Goal: Information Seeking & Learning: Find specific fact

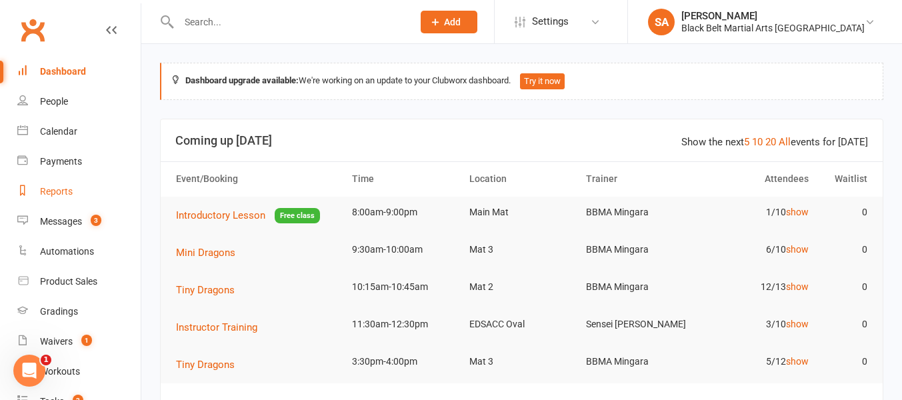
click at [59, 188] on div "Reports" at bounding box center [56, 191] width 33 height 11
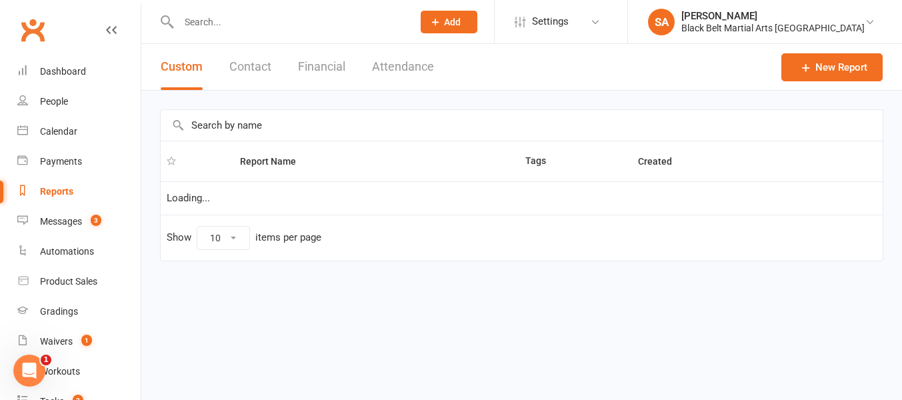
select select "100"
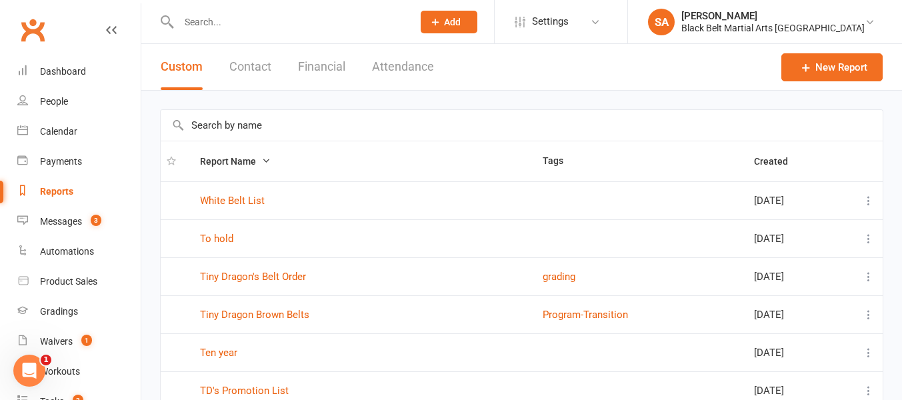
click at [204, 125] on input "text" at bounding box center [522, 125] width 722 height 31
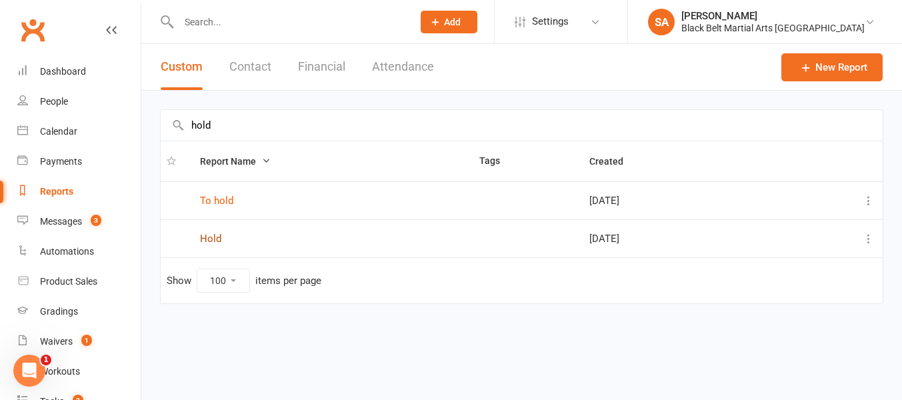
type input "hold"
click at [210, 243] on link "Hold" at bounding box center [210, 239] width 21 height 12
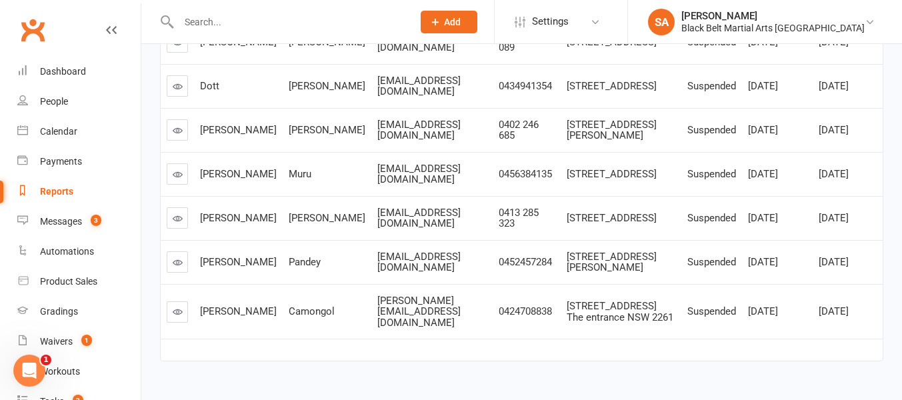
scroll to position [351, 0]
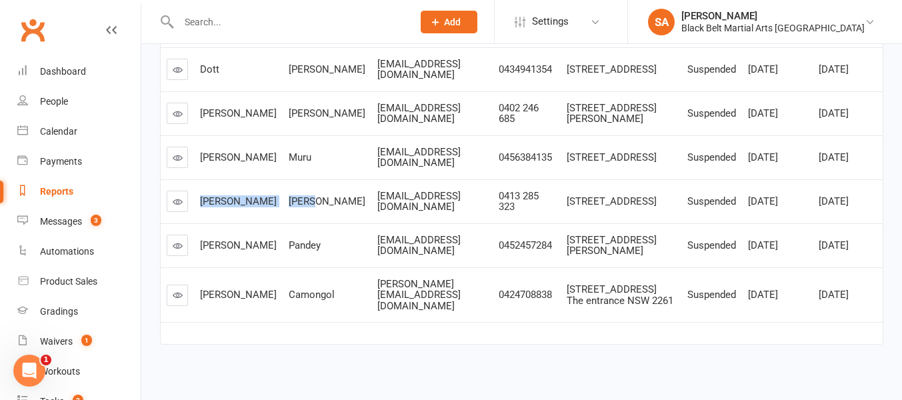
drag, startPoint x: 200, startPoint y: 199, endPoint x: 294, endPoint y: 201, distance: 94.0
click at [294, 201] on tr "[PERSON_NAME] [EMAIL_ADDRESS][DOMAIN_NAME] 0413 285 323 [STREET_ADDRESS] Suspen…" at bounding box center [522, 201] width 722 height 44
copy tr "[PERSON_NAME]"
drag, startPoint x: 200, startPoint y: 251, endPoint x: 293, endPoint y: 249, distance: 93.4
click at [293, 249] on tr "[PERSON_NAME] [EMAIL_ADDRESS][DOMAIN_NAME] 0452457284 [STREET_ADDRESS][PERSON_N…" at bounding box center [522, 245] width 722 height 44
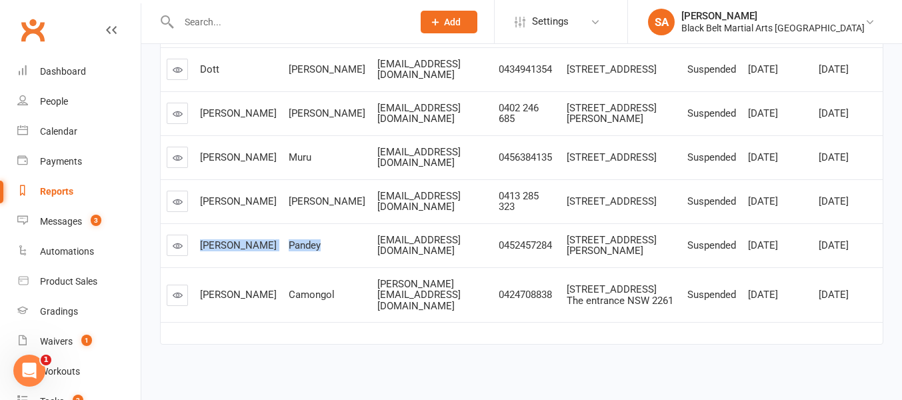
copy tr "[PERSON_NAME]"
drag, startPoint x: 202, startPoint y: 297, endPoint x: 317, endPoint y: 301, distance: 115.4
click at [317, 301] on tr "[PERSON_NAME] [PERSON_NAME][EMAIL_ADDRESS][DOMAIN_NAME] 0424708838 [STREET_ADDR…" at bounding box center [522, 294] width 722 height 55
copy tr "[PERSON_NAME]"
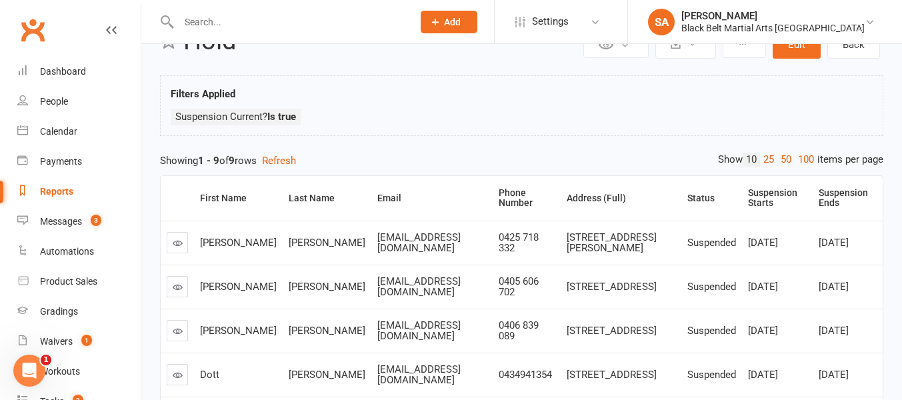
scroll to position [32, 0]
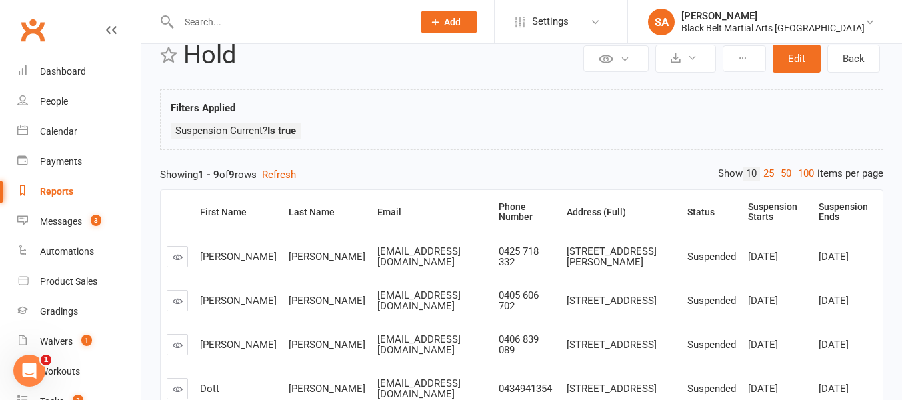
click at [65, 189] on div "Reports" at bounding box center [56, 191] width 33 height 11
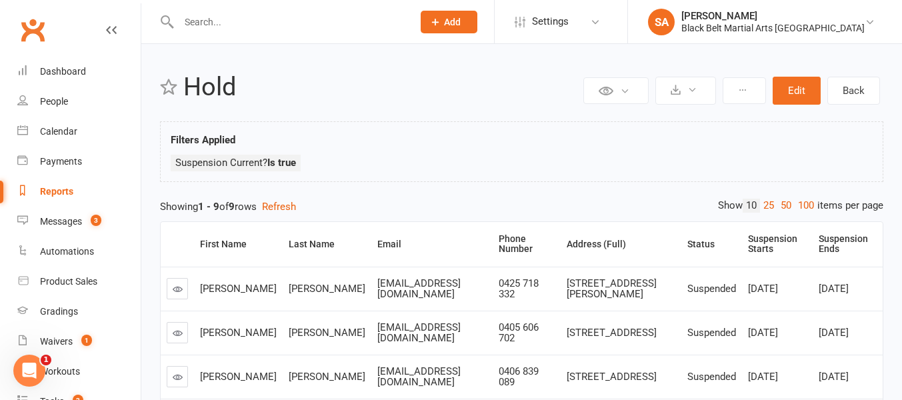
select select "100"
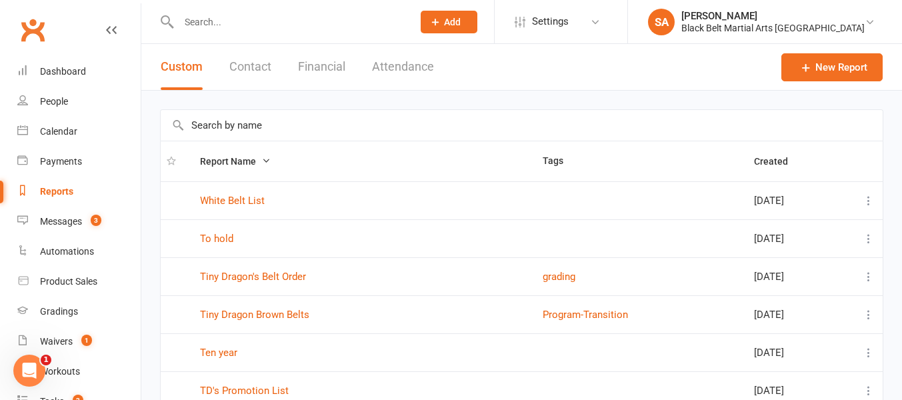
click at [199, 127] on input "text" at bounding box center [522, 125] width 722 height 31
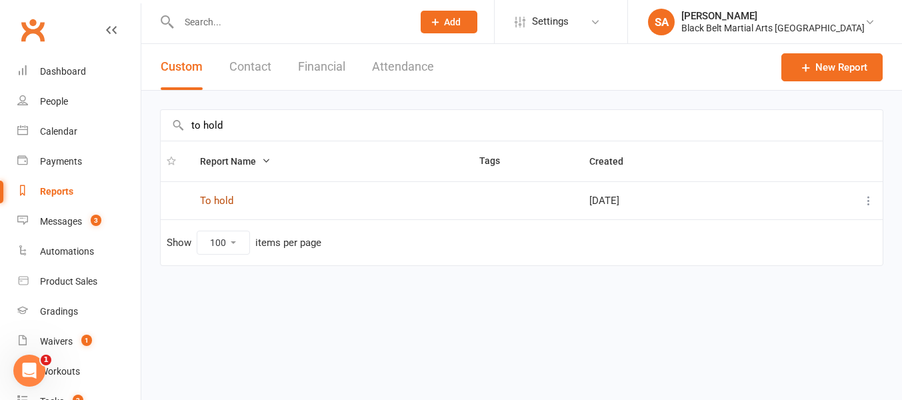
type input "to hold"
click at [223, 205] on link "To hold" at bounding box center [216, 201] width 33 height 12
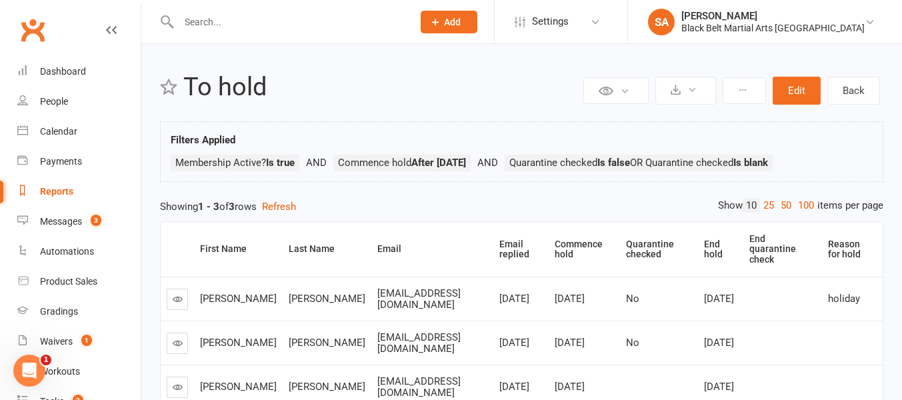
drag, startPoint x: 257, startPoint y: 284, endPoint x: 282, endPoint y: 295, distance: 27.8
click at [289, 295] on div "[PERSON_NAME]" at bounding box center [327, 298] width 77 height 11
copy span "[PERSON_NAME]"
click at [55, 192] on div "Reports" at bounding box center [56, 191] width 33 height 11
select select "100"
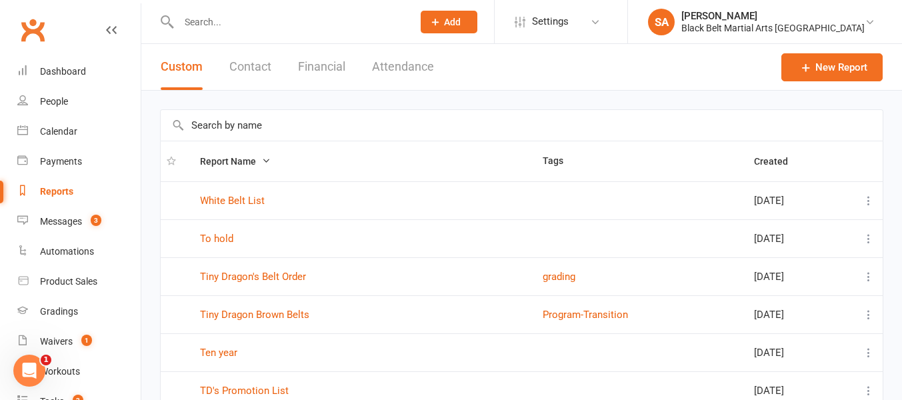
click at [199, 130] on input "text" at bounding box center [522, 125] width 722 height 31
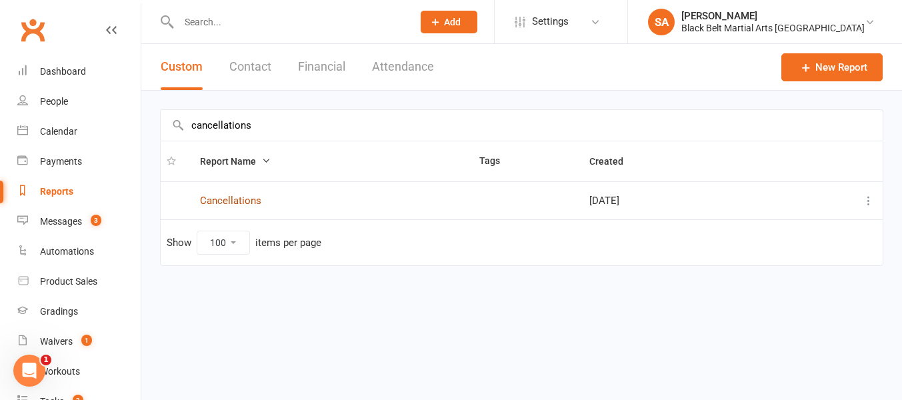
type input "cancellations"
click at [239, 200] on link "Cancellations" at bounding box center [230, 201] width 61 height 12
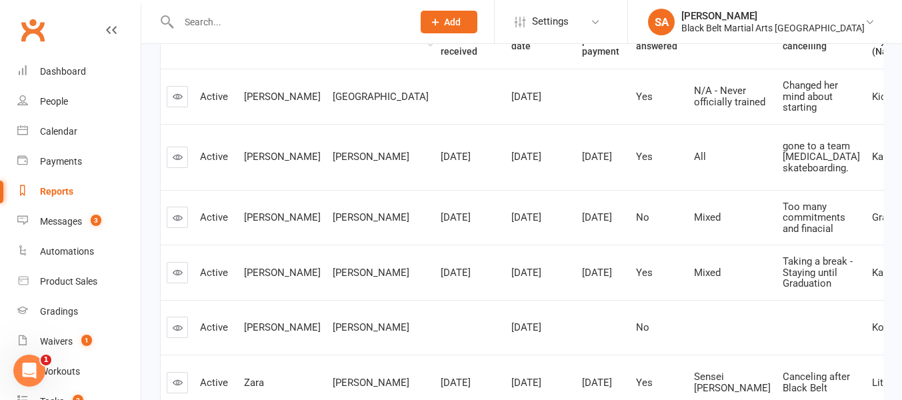
scroll to position [209, 0]
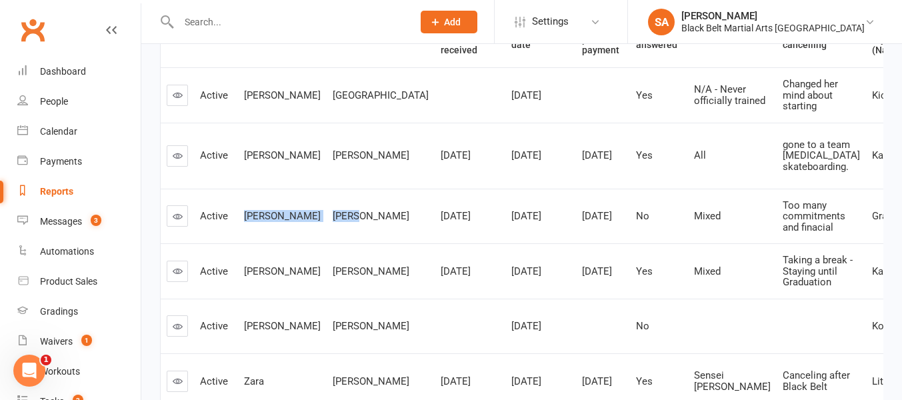
drag, startPoint x: 243, startPoint y: 225, endPoint x: 315, endPoint y: 235, distance: 72.0
click at [315, 235] on tr "Active [PERSON_NAME] [DATE] [DATE] [DATE] No Mixed Too many commitments and fin…" at bounding box center [613, 216] width 905 height 55
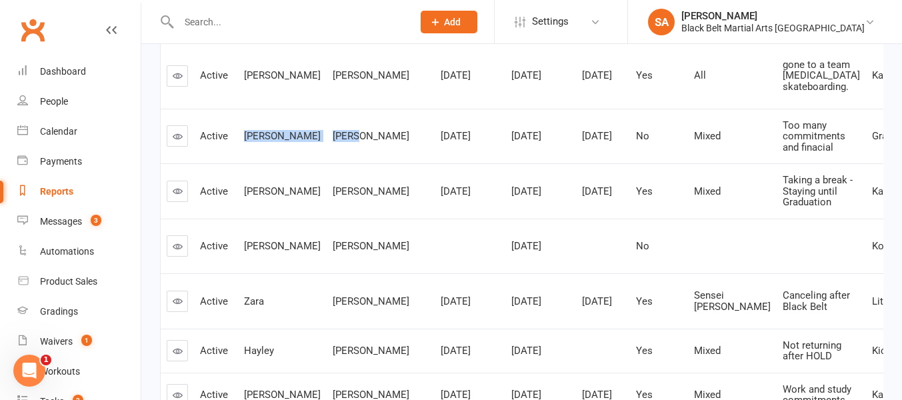
scroll to position [309, 0]
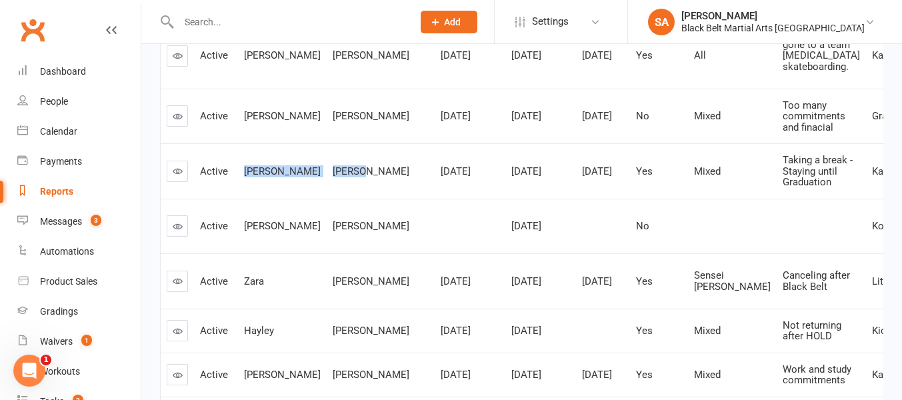
drag, startPoint x: 244, startPoint y: 182, endPoint x: 329, endPoint y: 180, distance: 85.4
click at [329, 180] on tr "Active [PERSON_NAME][GEOGRAPHIC_DATA] [DATE] [DATE] [DATE] Yes Mixed Taking a b…" at bounding box center [613, 170] width 905 height 55
copy tr "[PERSON_NAME]"
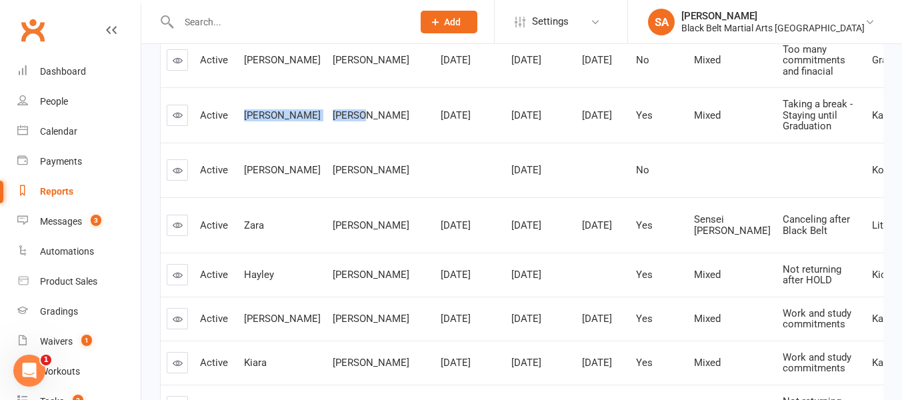
scroll to position [389, 0]
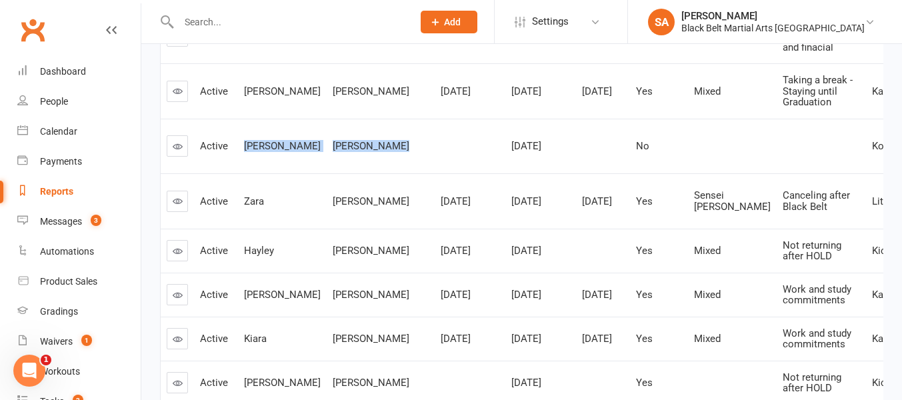
drag, startPoint x: 244, startPoint y: 156, endPoint x: 351, endPoint y: 161, distance: 107.4
click at [351, 161] on tr "Active [PERSON_NAME] [DATE] No Kobudo Green white stripe No" at bounding box center [613, 146] width 905 height 55
copy tr "[PERSON_NAME]"
drag, startPoint x: 246, startPoint y: 210, endPoint x: 333, endPoint y: 217, distance: 87.6
click at [333, 217] on tr "Active [PERSON_NAME] [DATE] [DATE] [DATE] Yes Sensei [PERSON_NAME] after Black …" at bounding box center [613, 200] width 905 height 55
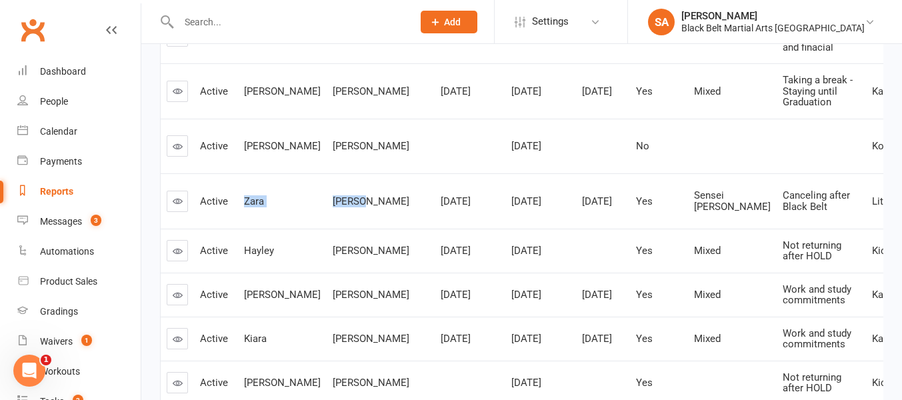
copy tr "[PERSON_NAME]"
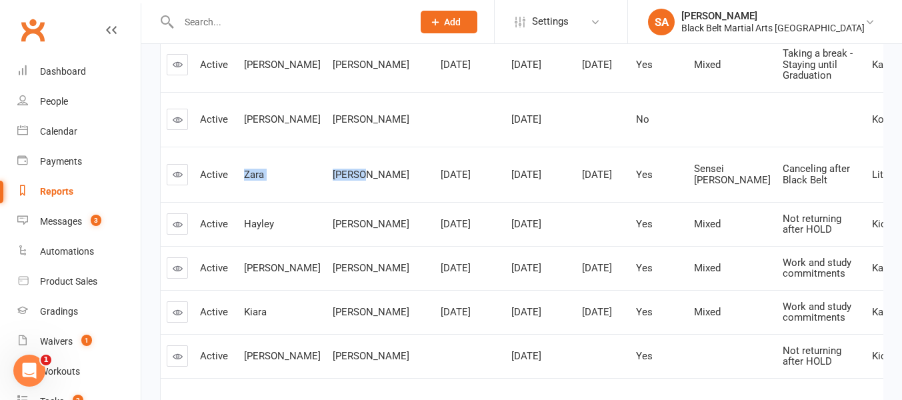
scroll to position [433, 0]
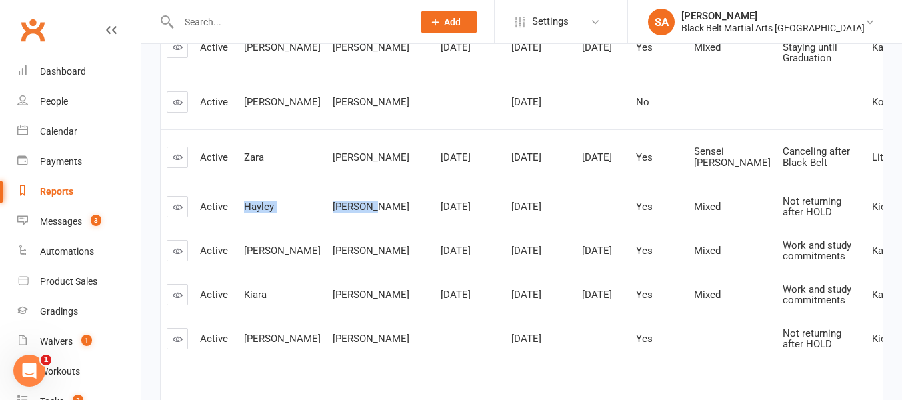
drag, startPoint x: 245, startPoint y: 217, endPoint x: 341, endPoint y: 221, distance: 96.8
click at [341, 221] on tr "Active [PERSON_NAME] [DATE] [DATE] Yes Mixed Not returning after HOLD Kickboxin…" at bounding box center [613, 207] width 905 height 44
copy tr "[PERSON_NAME]"
drag, startPoint x: 241, startPoint y: 266, endPoint x: 339, endPoint y: 265, distance: 98.0
click at [339, 265] on tr "Active [PERSON_NAME] [DATE] [DATE] [DATE] Yes Mixed Work and study commitments …" at bounding box center [613, 251] width 905 height 44
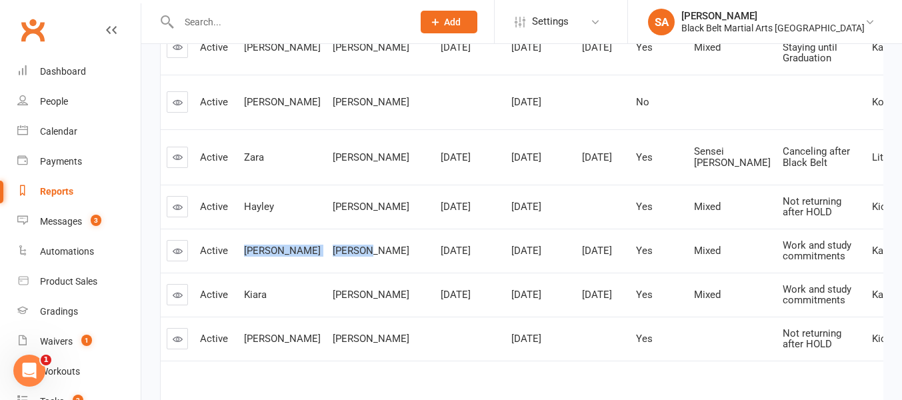
copy tr "[PERSON_NAME]"
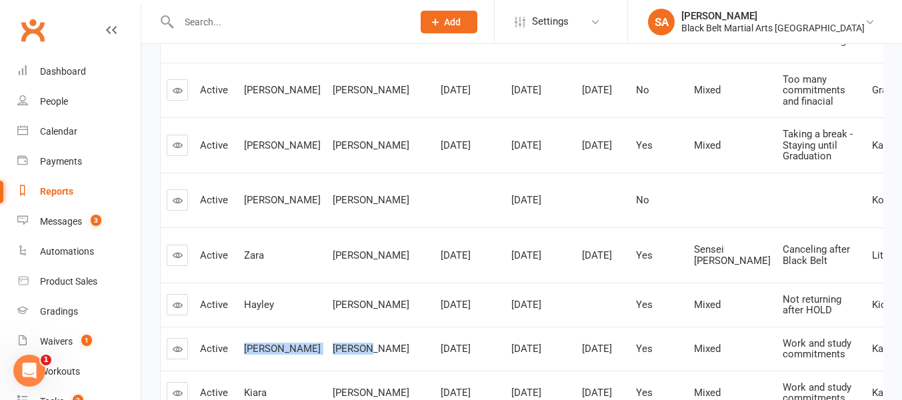
scroll to position [0, 0]
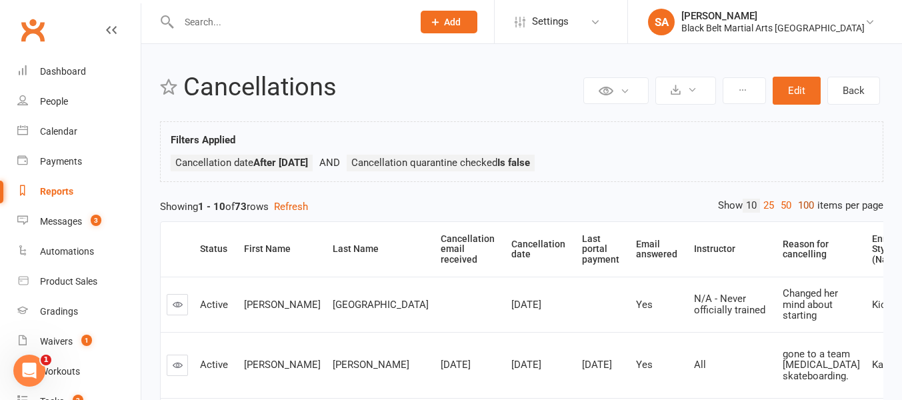
click at [802, 206] on link "100" at bounding box center [806, 206] width 23 height 14
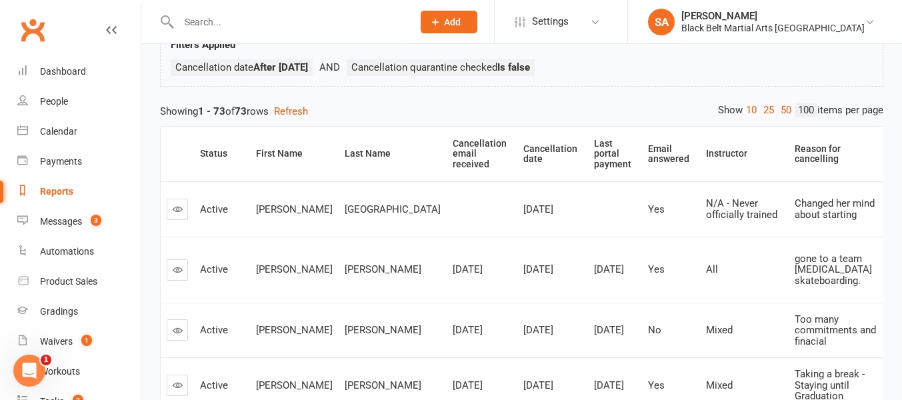
scroll to position [98, 0]
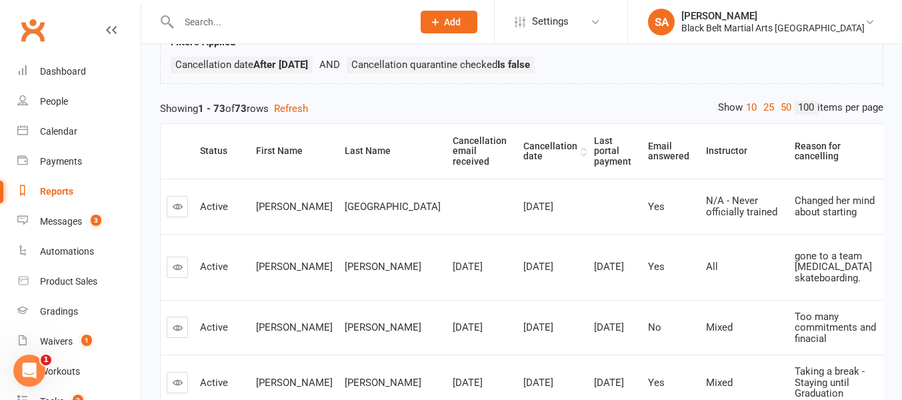
click at [523, 148] on div "Cancellation date" at bounding box center [550, 151] width 54 height 21
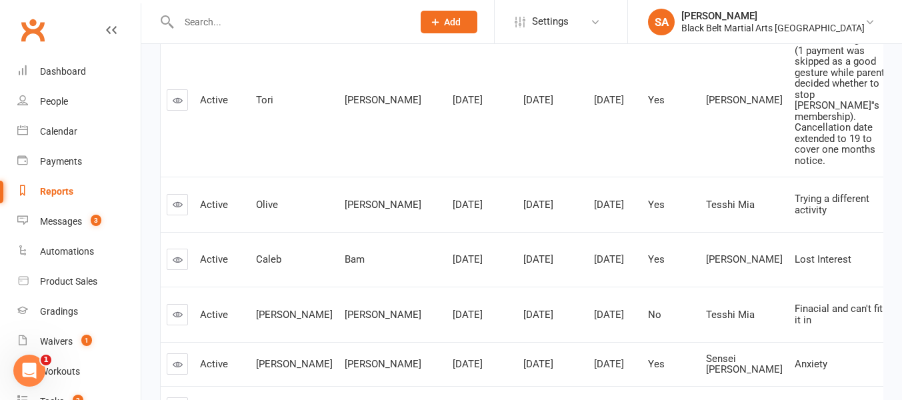
scroll to position [255, 0]
drag, startPoint x: 255, startPoint y: 113, endPoint x: 339, endPoint y: 126, distance: 85.1
click at [339, 126] on tr "Active [PERSON_NAME] [DATE] [DATE] [DATE] Yes [PERSON_NAME] is having a baby (1…" at bounding box center [628, 98] width 935 height 154
copy tr "[PERSON_NAME]"
drag, startPoint x: 253, startPoint y: 234, endPoint x: 365, endPoint y: 244, distance: 112.5
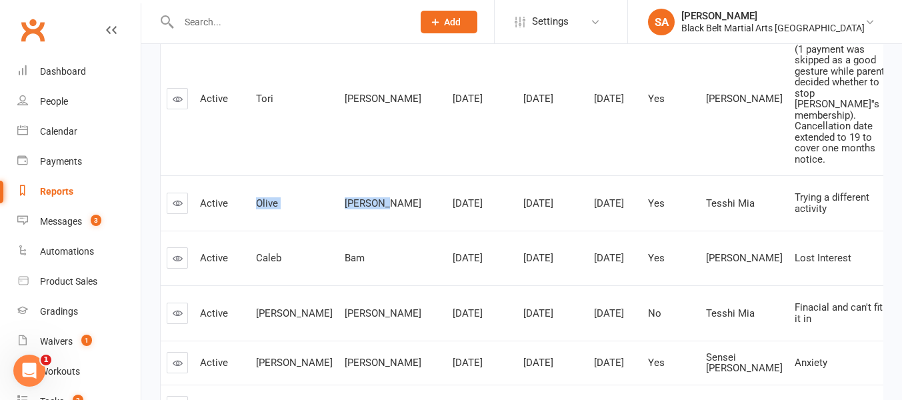
click at [365, 231] on tr "Active [PERSON_NAME] [DATE] [DATE] [DATE] Yes Tesshi Mia Trying a different act…" at bounding box center [628, 202] width 935 height 55
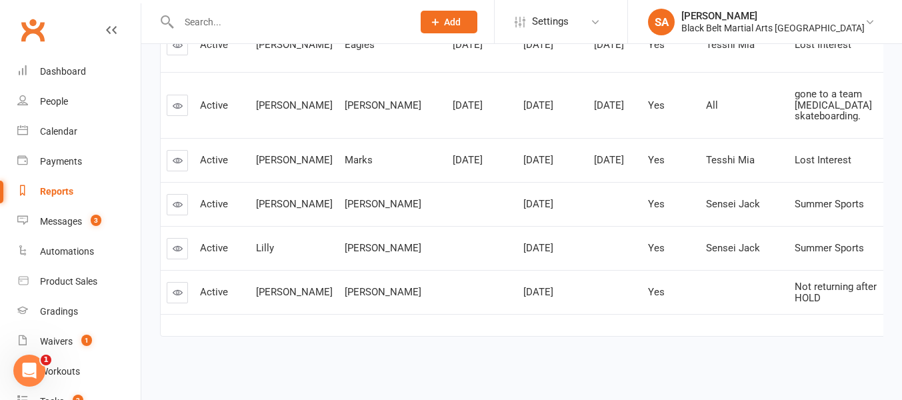
scroll to position [3857, 0]
drag, startPoint x: 337, startPoint y: 291, endPoint x: 254, endPoint y: 289, distance: 82.7
click at [254, 289] on tr "Active [PERSON_NAME] [DATE] Yes Not returning after HOLD Kickboxing White No" at bounding box center [628, 292] width 935 height 44
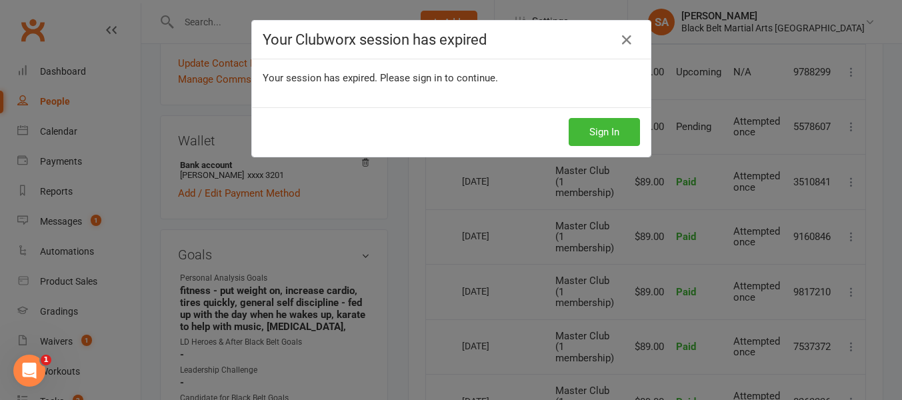
click at [605, 131] on button "Sign In" at bounding box center [604, 132] width 71 height 28
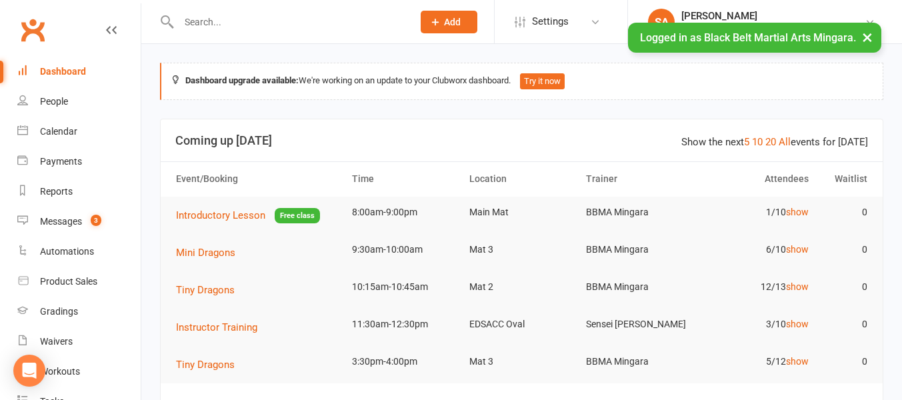
click at [203, 17] on input "text" at bounding box center [289, 22] width 229 height 19
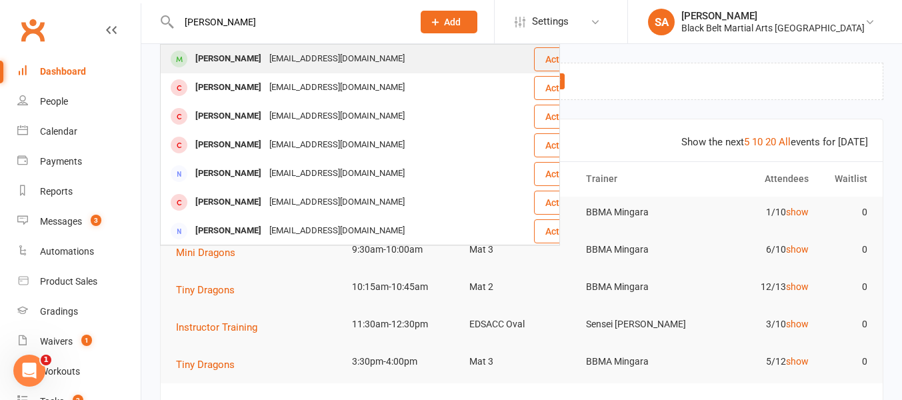
type input "cindy brady"
click at [216, 60] on div "Cindy Brady" at bounding box center [228, 58] width 74 height 19
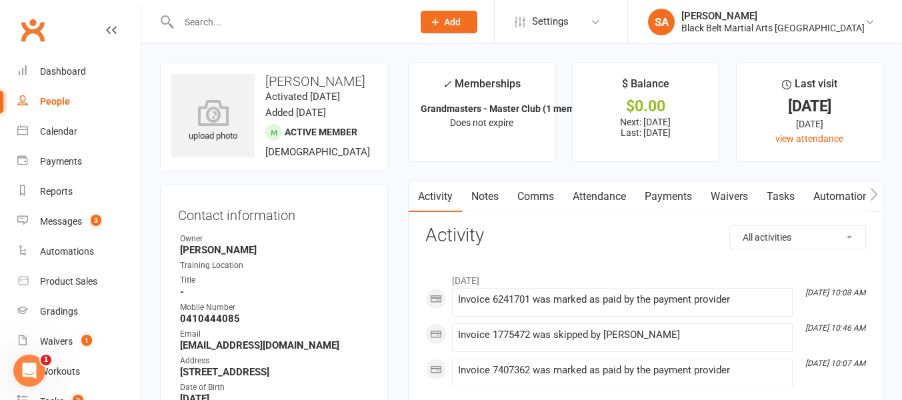
click at [663, 199] on link "Payments" at bounding box center [668, 196] width 66 height 31
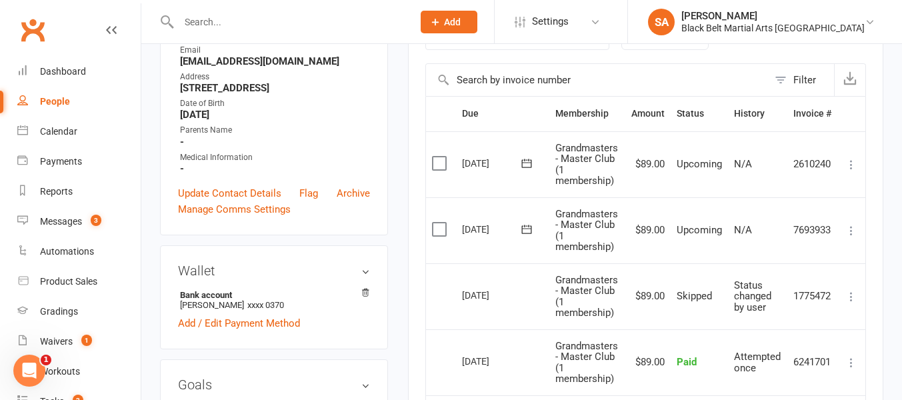
scroll to position [287, 0]
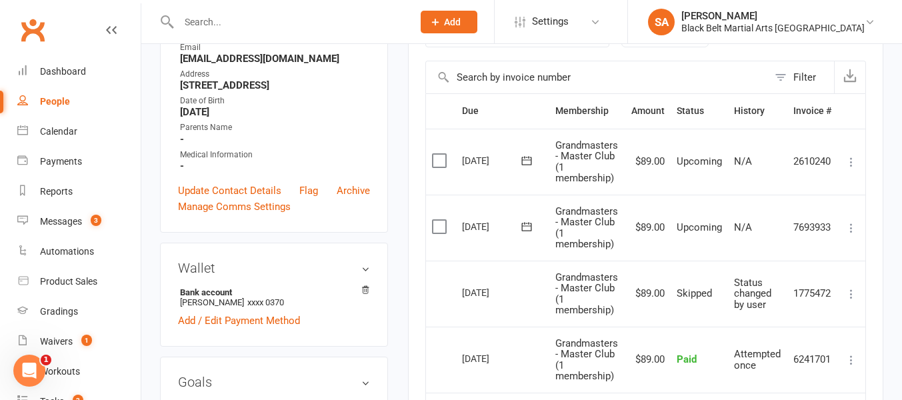
click at [213, 21] on input "text" at bounding box center [289, 22] width 229 height 19
paste input "Zara Morris"
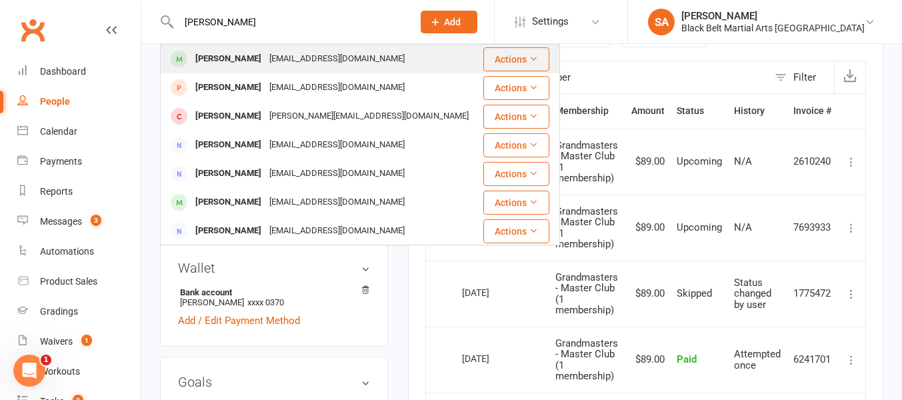
type input "Zara Morris"
click at [265, 54] on div "keelylisa@live.com" at bounding box center [336, 58] width 143 height 19
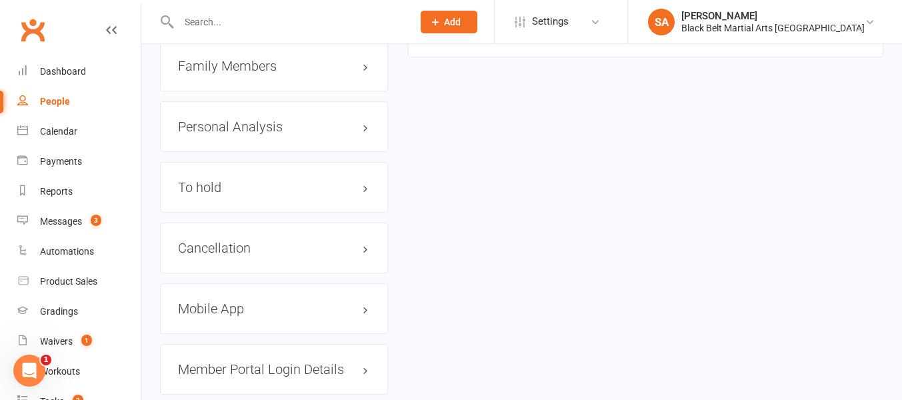
scroll to position [1588, 0]
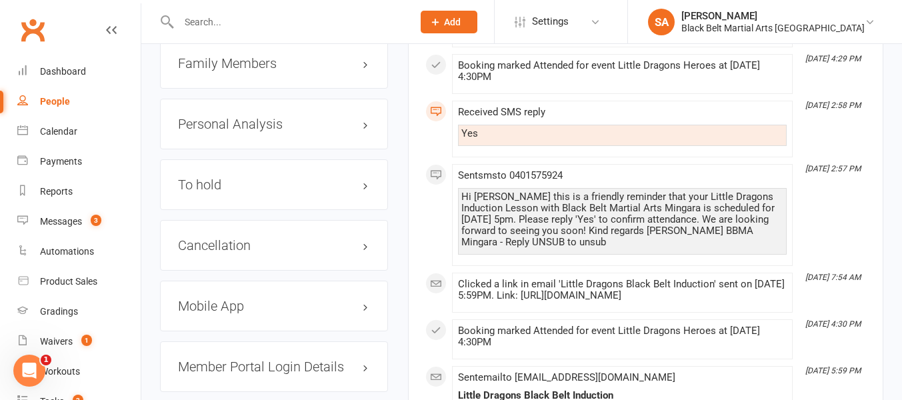
click at [246, 89] on div "Family Members" at bounding box center [274, 63] width 228 height 51
click at [245, 71] on h3 "Family Members" at bounding box center [274, 63] width 192 height 15
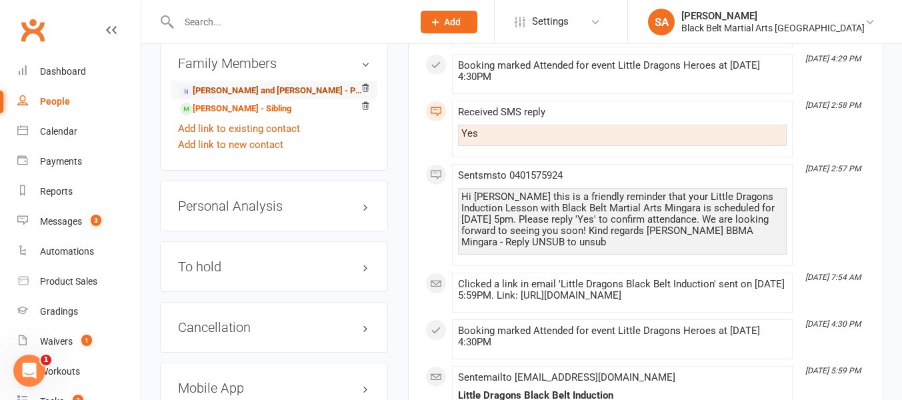
click at [243, 98] on link "Keely and Jesse Morris - Parent / Guardian" at bounding box center [271, 91] width 183 height 14
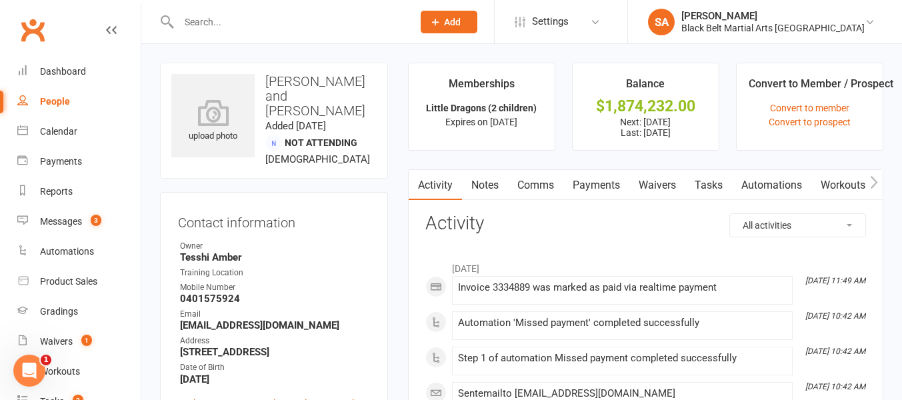
click at [597, 185] on link "Payments" at bounding box center [596, 185] width 66 height 31
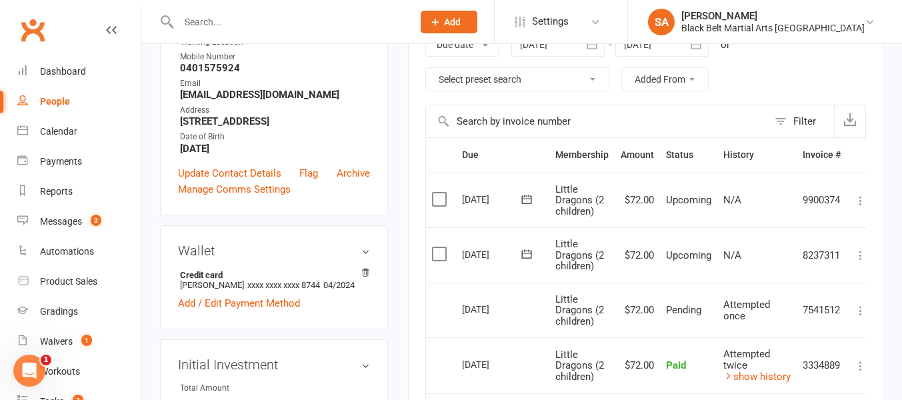
scroll to position [248, 0]
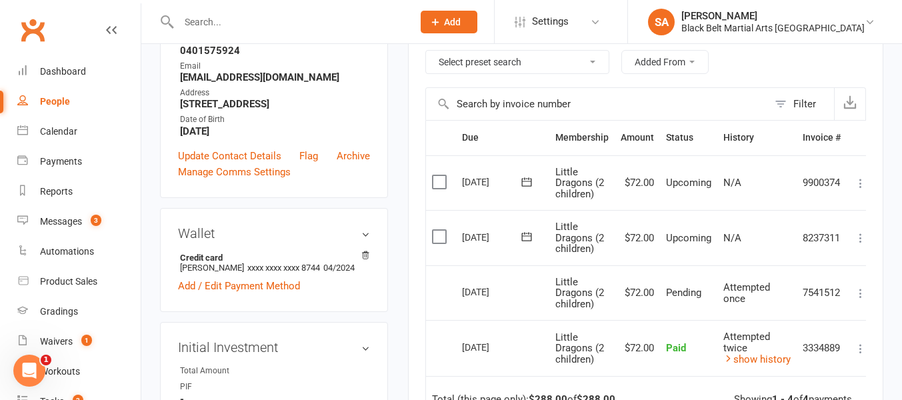
click at [196, 23] on input "text" at bounding box center [289, 22] width 229 height 19
paste input "Tori Tait"
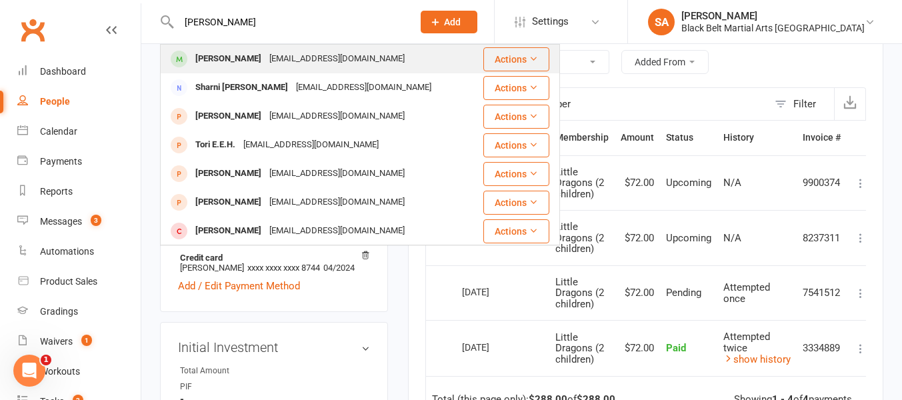
type input "Tori Tait"
click at [222, 57] on div "Tori Tait" at bounding box center [228, 58] width 74 height 19
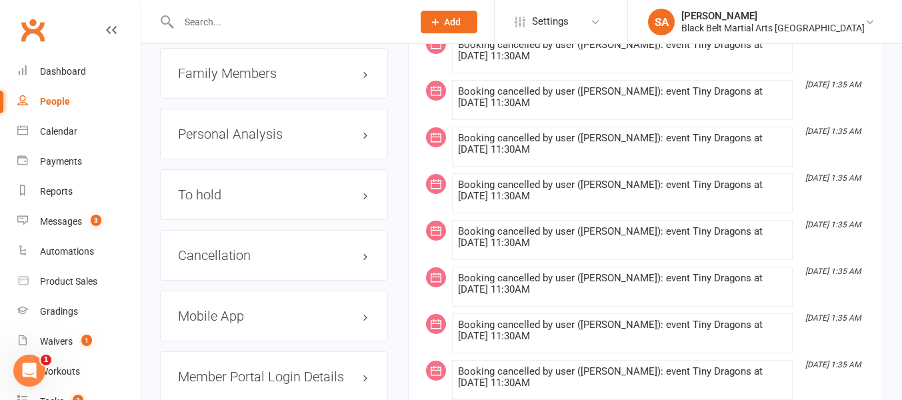
scroll to position [1542, 0]
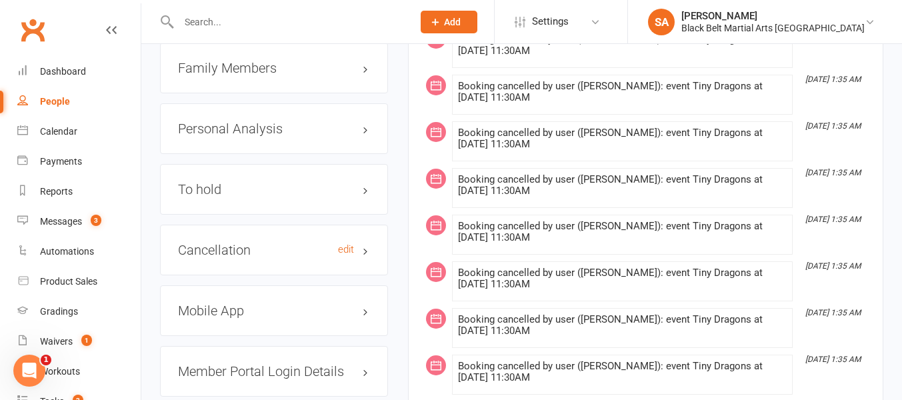
click at [365, 243] on h3 "Cancellation edit" at bounding box center [274, 250] width 192 height 15
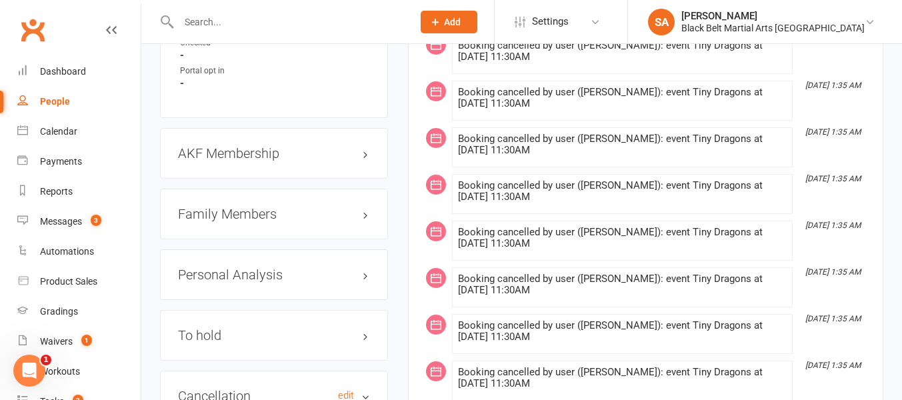
scroll to position [1378, 0]
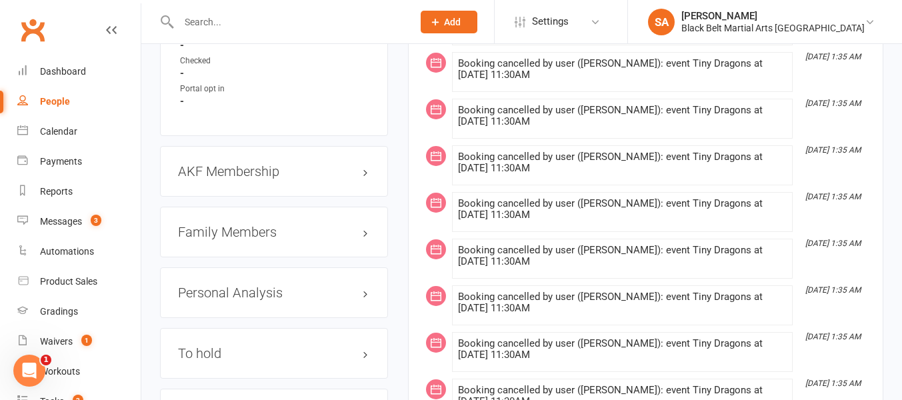
click at [228, 225] on h3 "Family Members" at bounding box center [274, 232] width 192 height 15
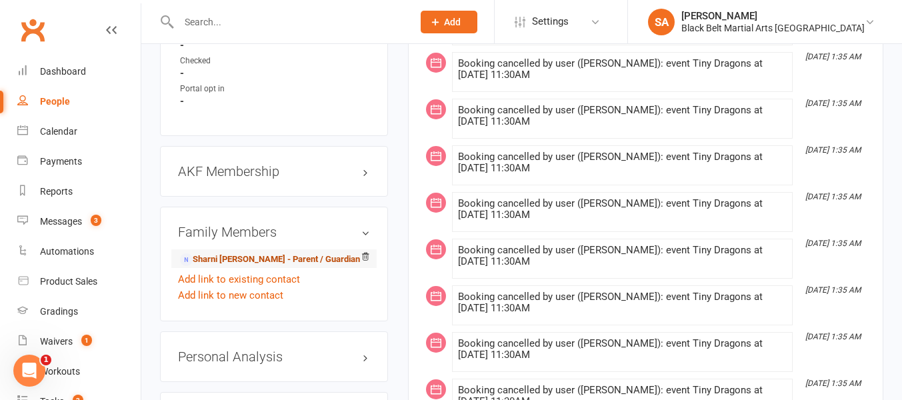
click at [228, 255] on link "Sharni Tait - Parent / Guardian" at bounding box center [270, 260] width 180 height 14
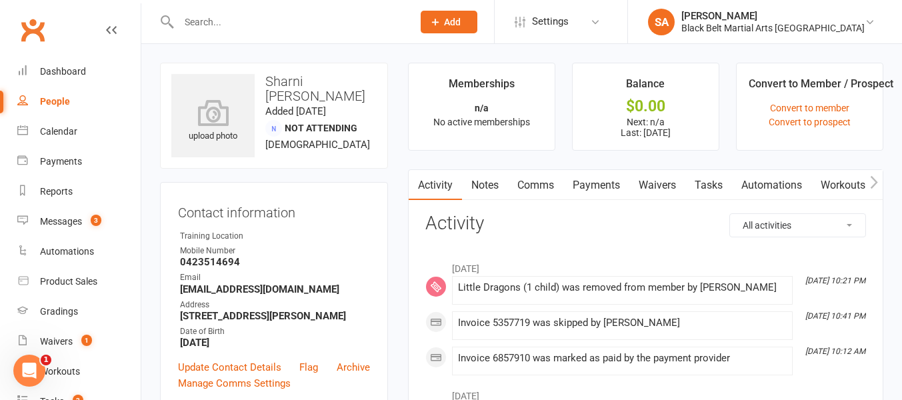
scroll to position [0, 1]
click at [595, 189] on link "Payments" at bounding box center [596, 185] width 66 height 31
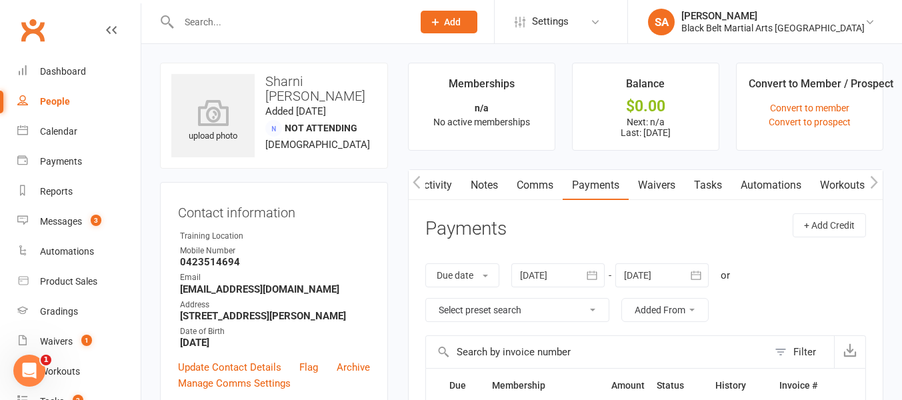
click at [222, 19] on input "text" at bounding box center [289, 22] width 229 height 19
paste input "Olive Matheson"
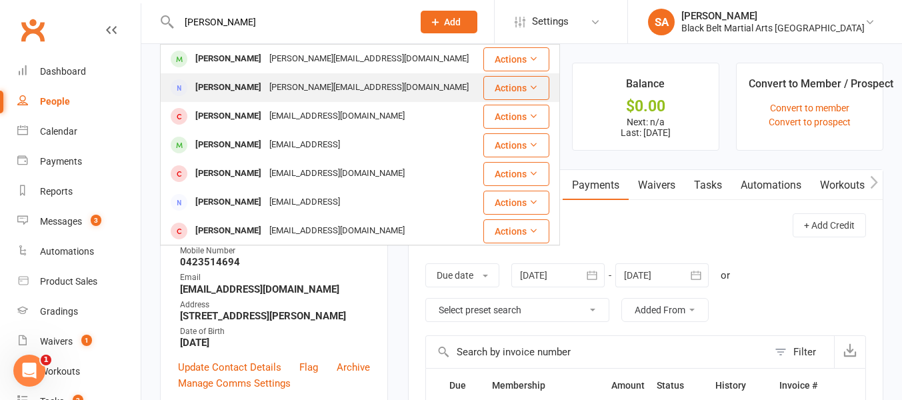
type input "Olive Matheson"
click at [234, 87] on div "Nicole Matheson" at bounding box center [228, 87] width 74 height 19
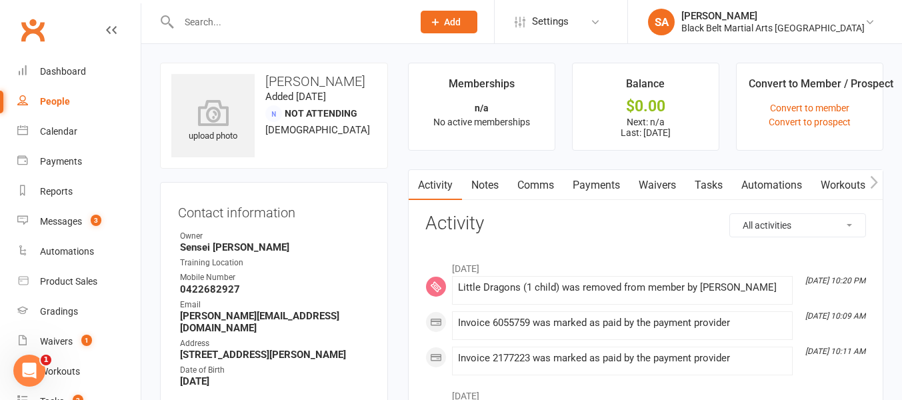
click at [605, 187] on link "Payments" at bounding box center [596, 185] width 66 height 31
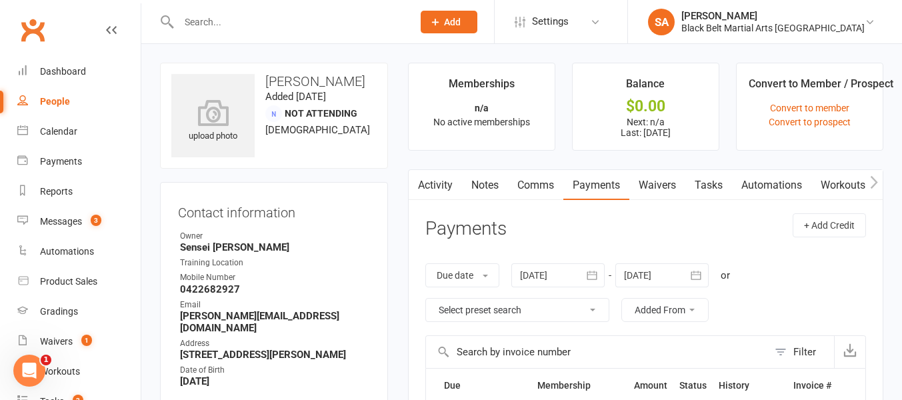
click at [207, 21] on input "text" at bounding box center [289, 22] width 229 height 19
paste input "Benjamin Shute"
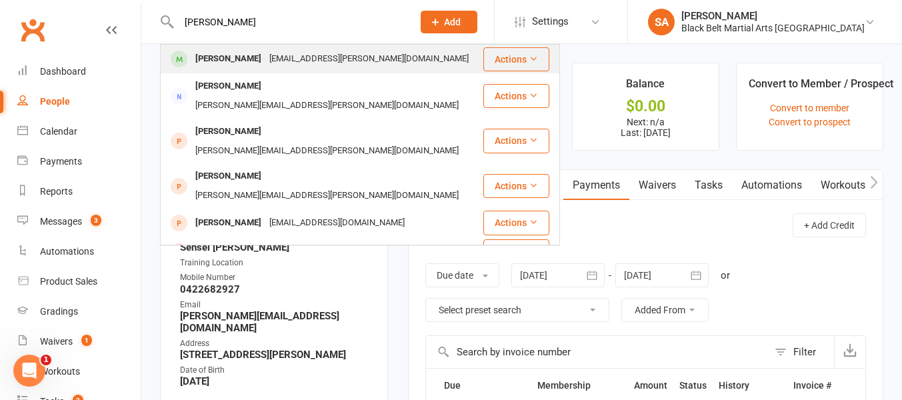
type input "Benjamin Shute"
click at [266, 57] on div "Ben.shute.86@gmail.com" at bounding box center [368, 58] width 207 height 19
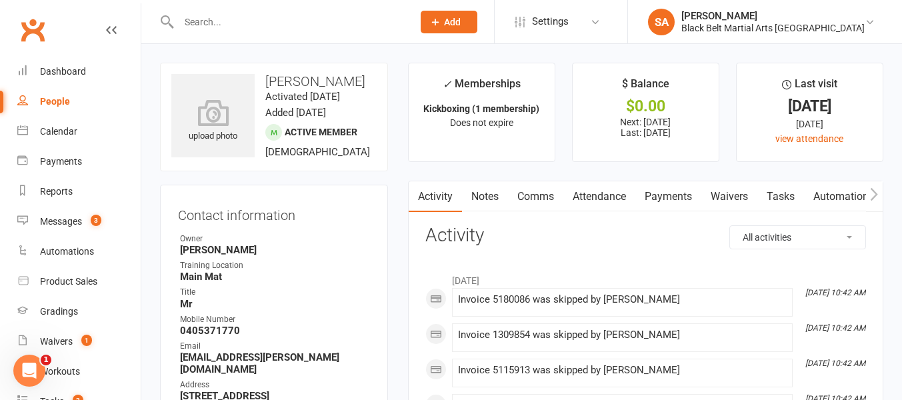
click at [671, 199] on link "Payments" at bounding box center [668, 196] width 66 height 31
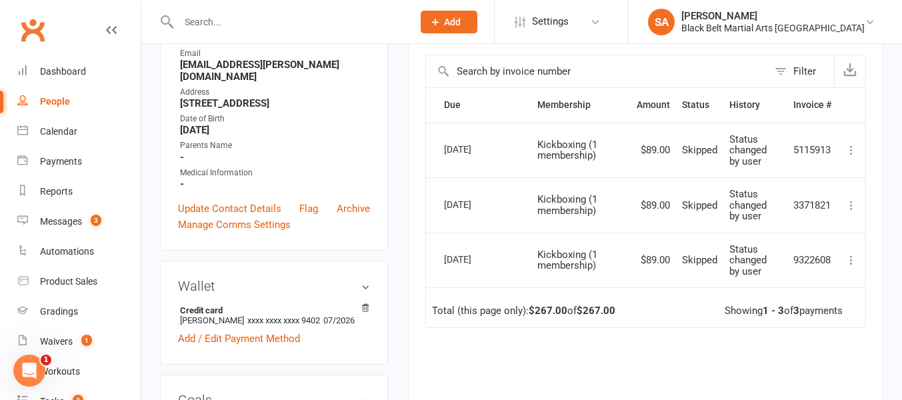
scroll to position [295, 0]
